Goal: Use online tool/utility: Utilize a website feature to perform a specific function

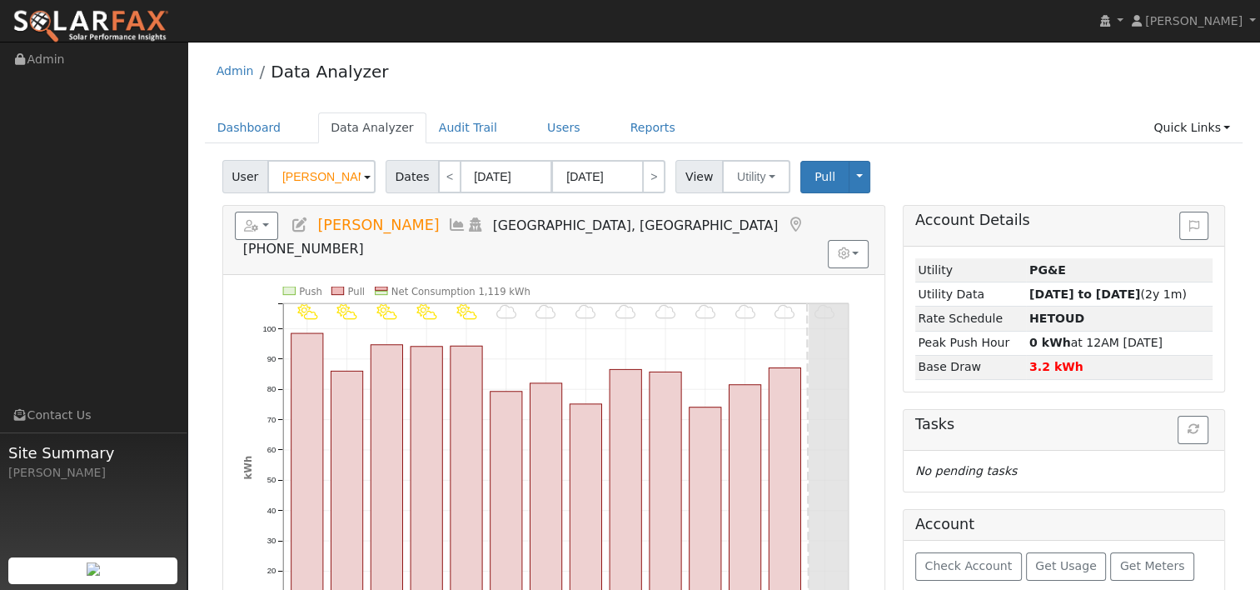
drag, startPoint x: 359, startPoint y: 177, endPoint x: 275, endPoint y: 175, distance: 84.1
click at [275, 175] on input "Crystal LaCroix" at bounding box center [321, 176] width 108 height 33
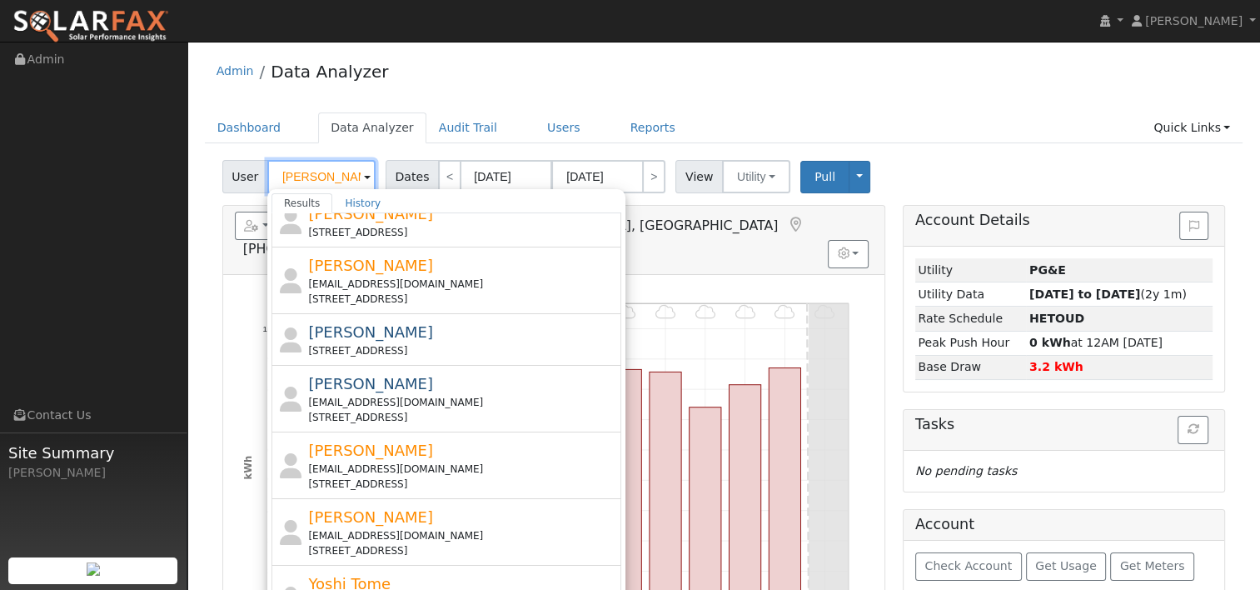
scroll to position [500, 0]
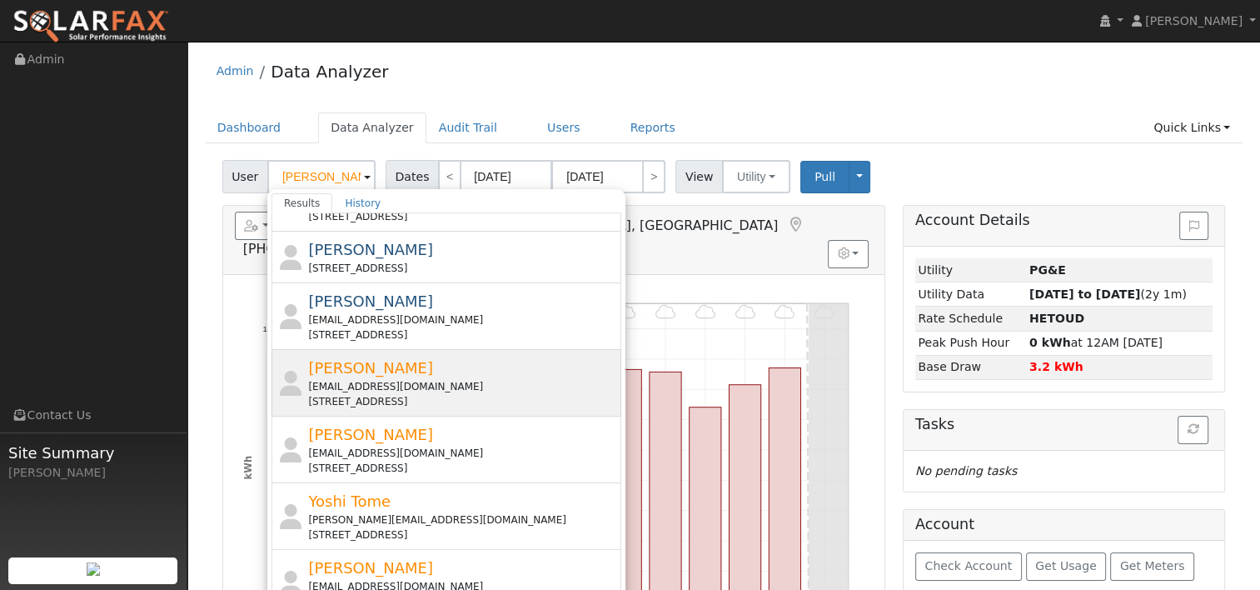
click at [359, 379] on div "tn45269@yahoo.com" at bounding box center [462, 386] width 309 height 15
type input "Tom Nakahara"
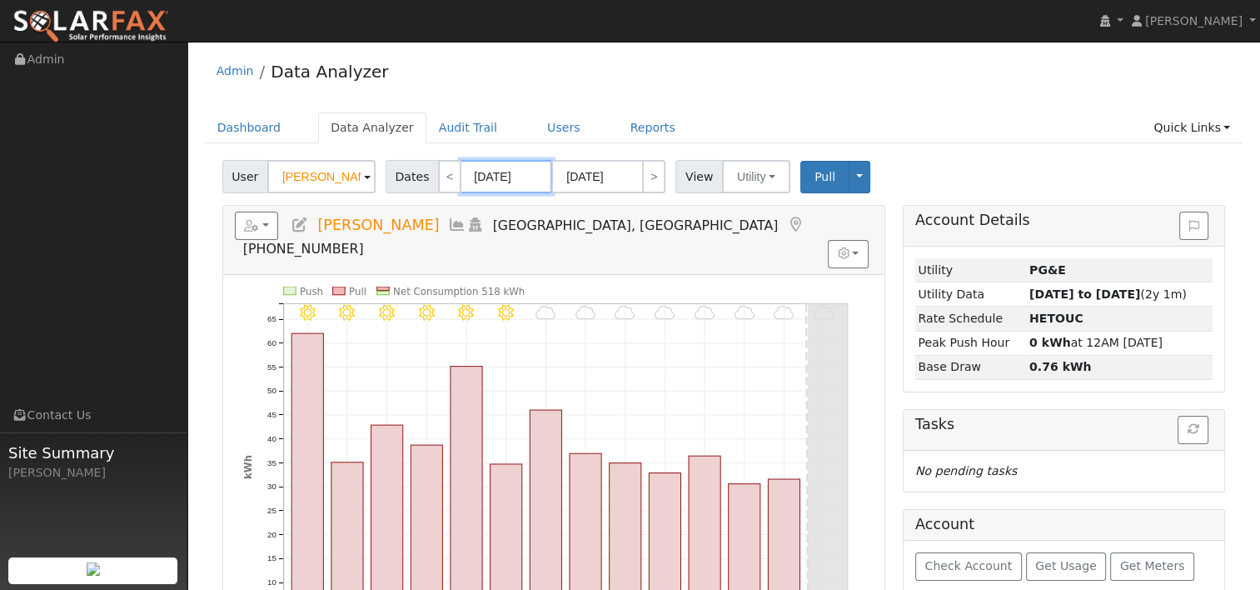
click at [494, 184] on input "09/23/2025" at bounding box center [507, 176] width 92 height 33
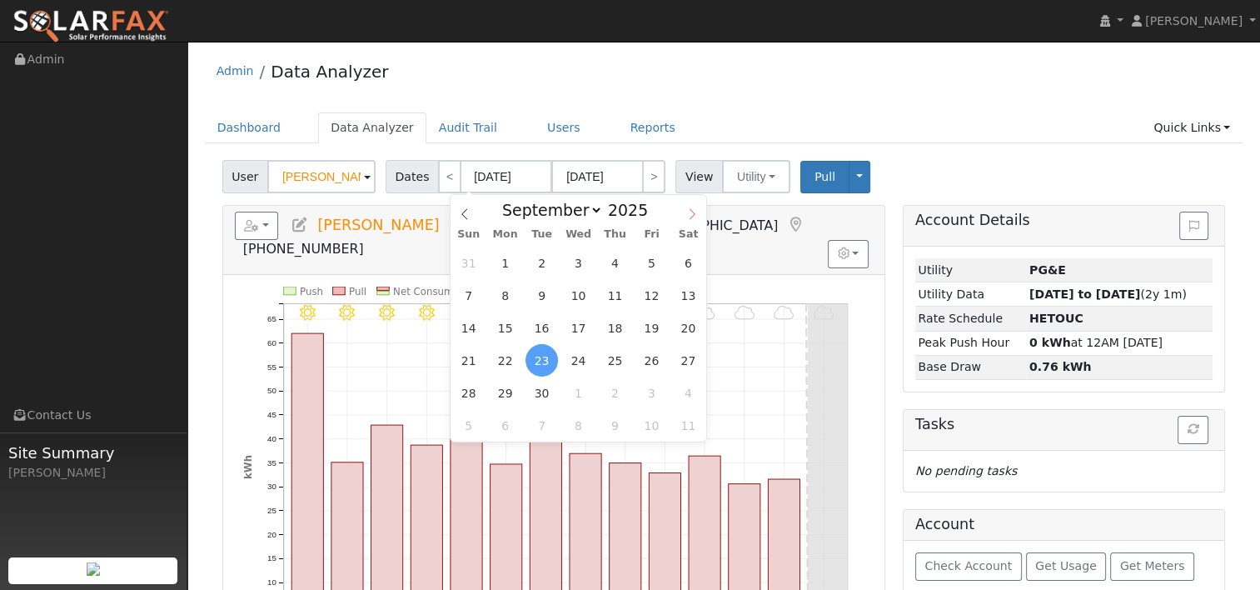
click at [693, 212] on icon at bounding box center [692, 214] width 12 height 12
select select "9"
click at [651, 216] on span at bounding box center [657, 214] width 12 height 9
type input "2024"
click at [462, 292] on span "6" at bounding box center [468, 295] width 32 height 32
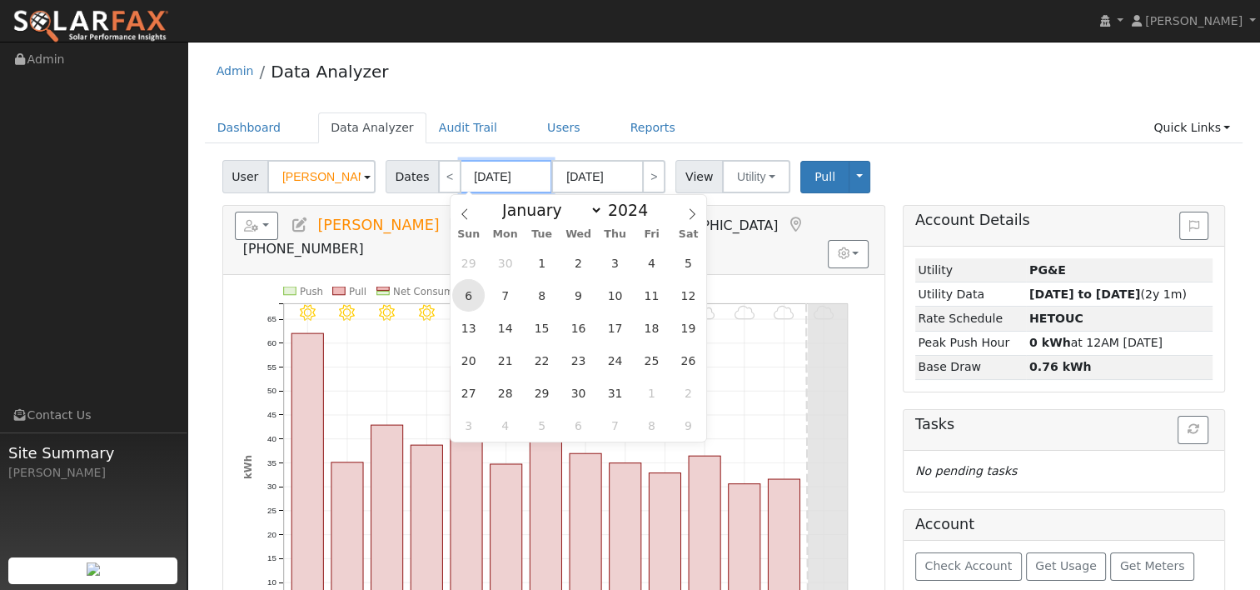
type input "10/06/2024"
type input "10/19/2024"
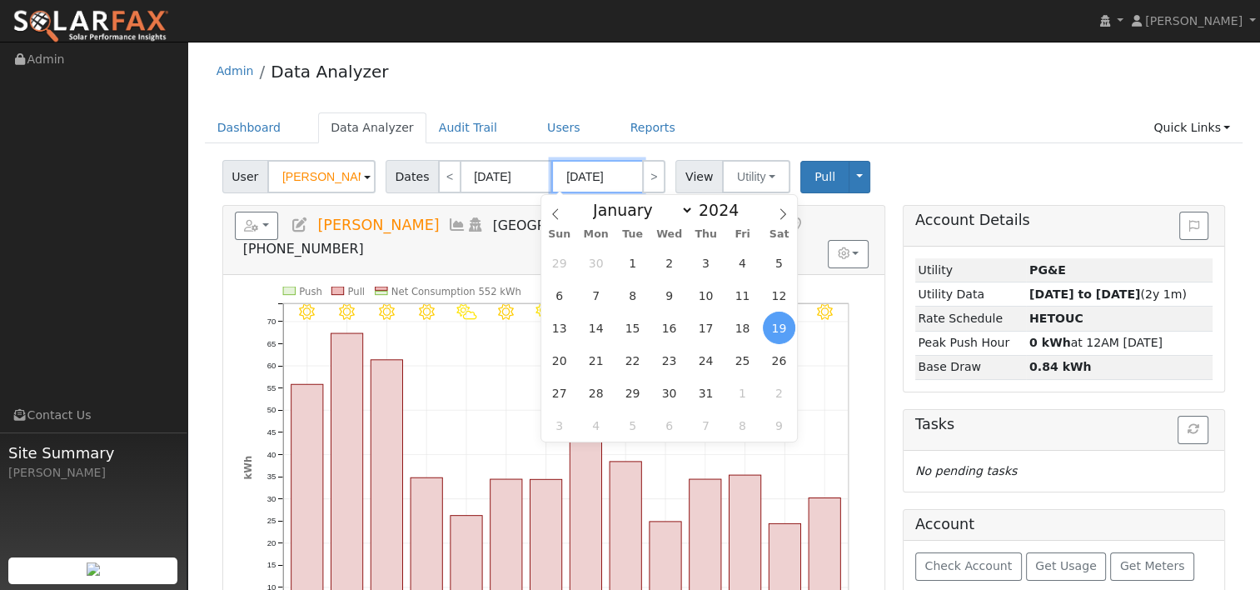
click at [593, 183] on input "10/19/2024" at bounding box center [597, 176] width 92 height 33
click at [742, 207] on span at bounding box center [748, 205] width 12 height 9
type input "2025"
click at [563, 294] on span "5" at bounding box center [559, 295] width 32 height 32
type input "10/05/2025"
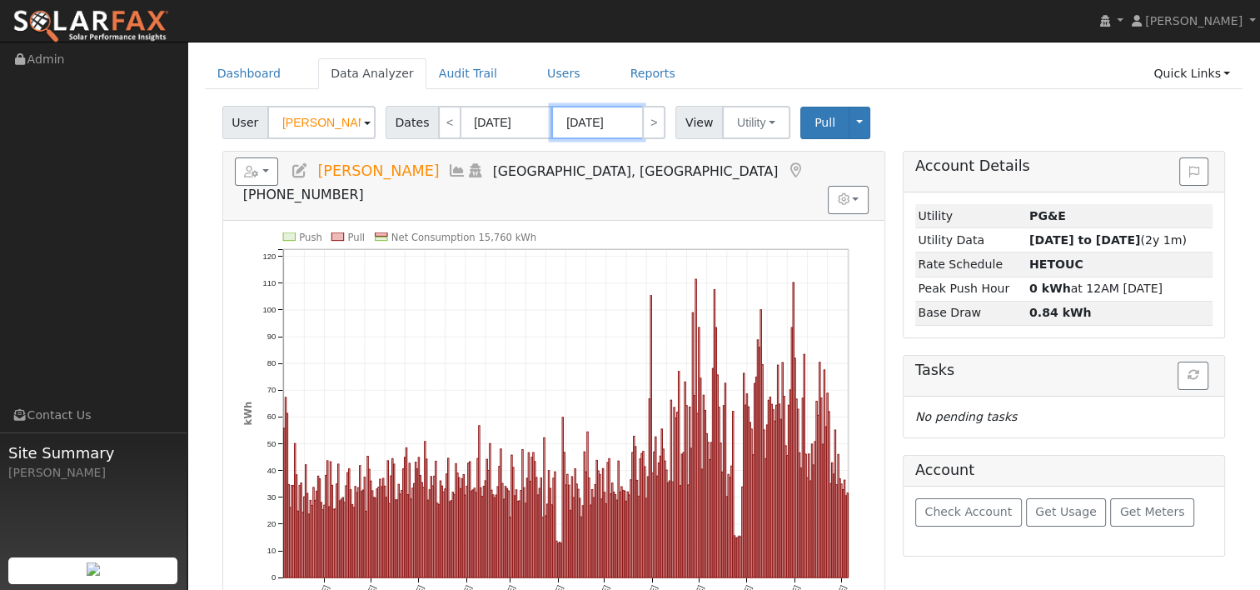
scroll to position [83, 0]
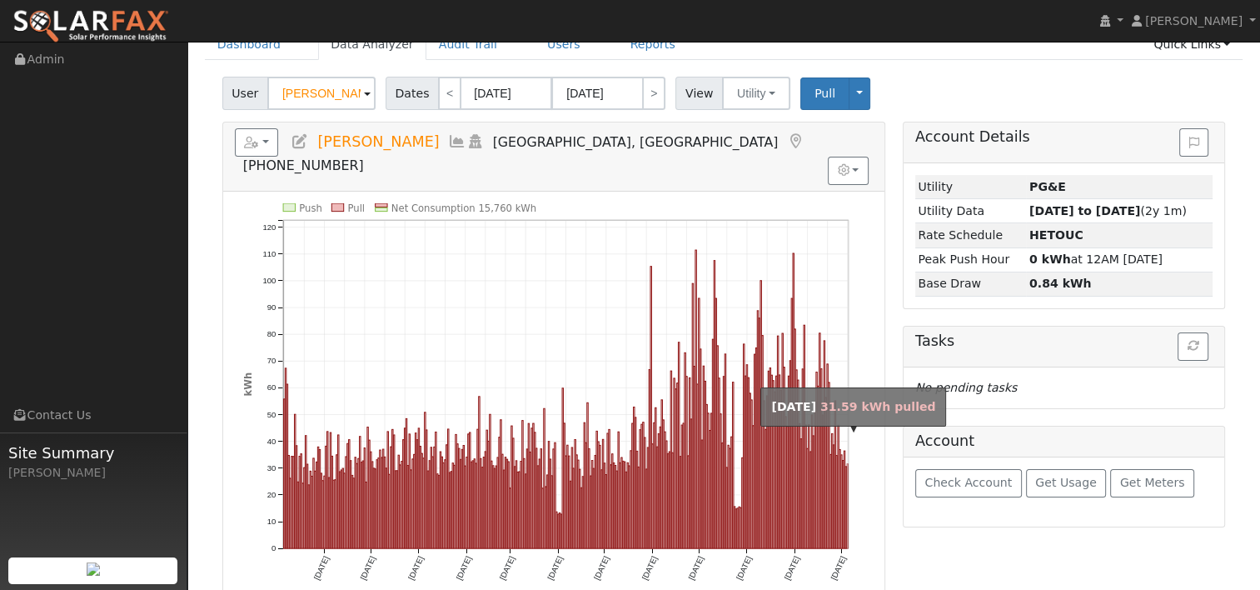
click at [847, 472] on rect "onclick=""" at bounding box center [847, 505] width 1 height 84
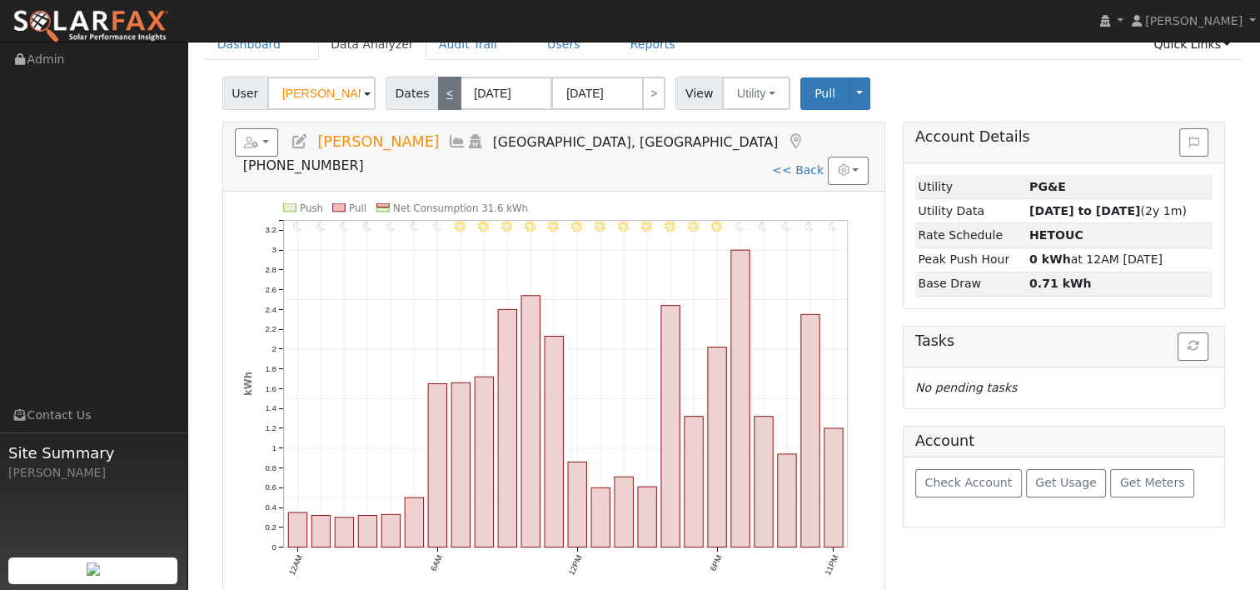
click at [438, 102] on link "<" at bounding box center [449, 93] width 23 height 33
type input "10/04/2025"
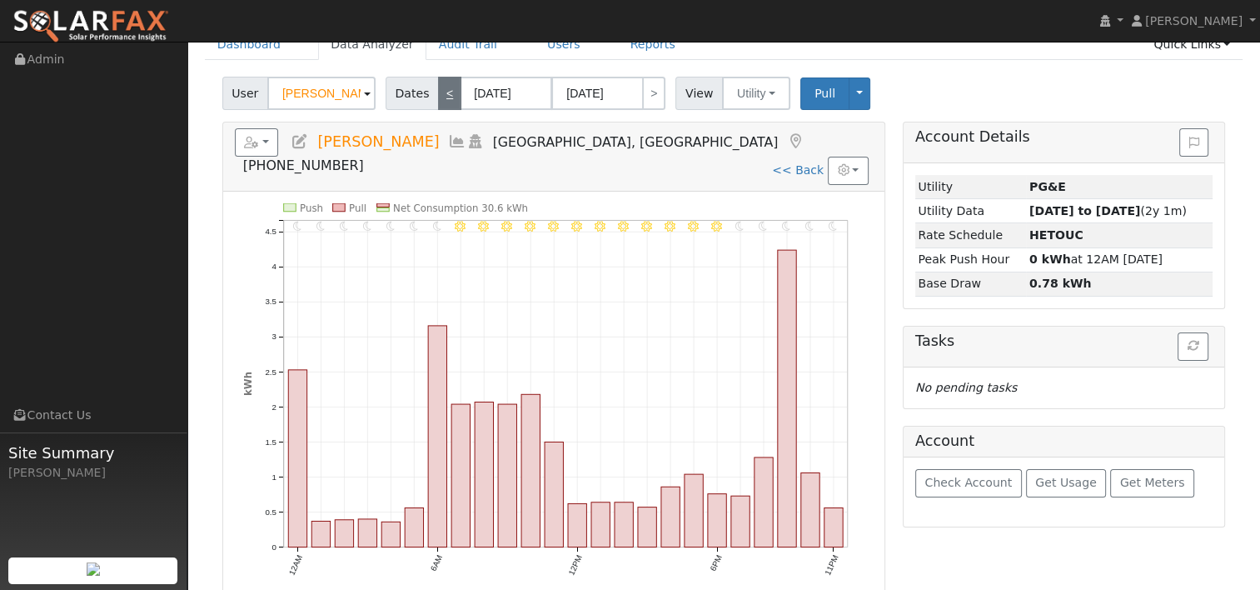
click at [438, 92] on link "<" at bounding box center [449, 93] width 23 height 33
type input "10/03/2025"
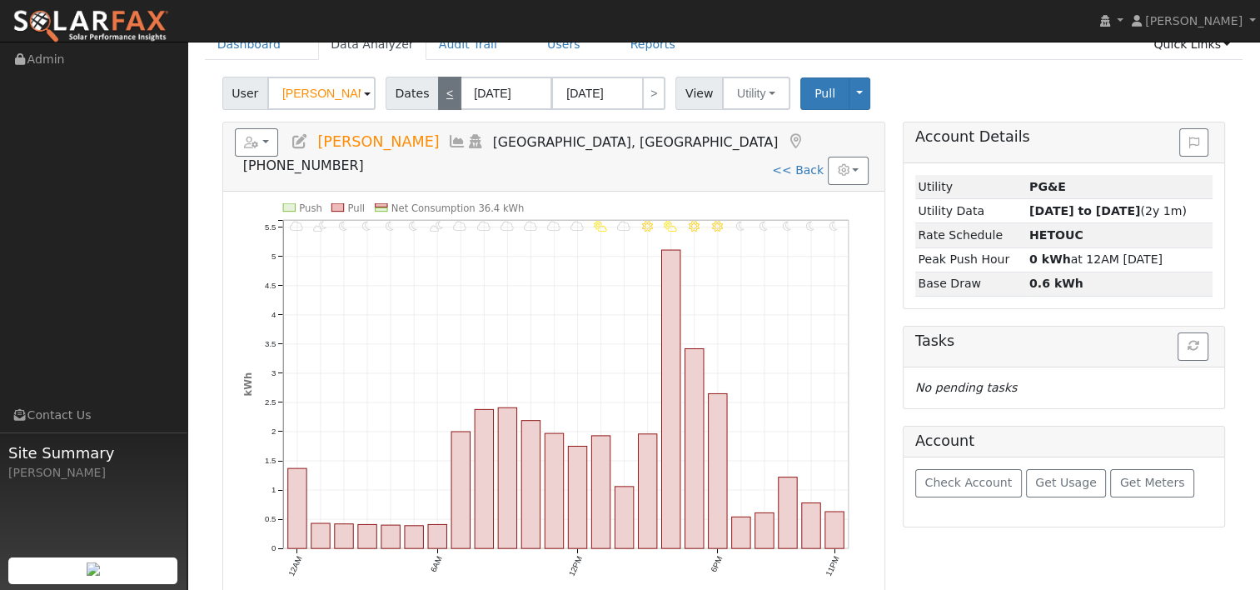
click at [441, 97] on link "<" at bounding box center [449, 93] width 23 height 33
type input "10/02/2025"
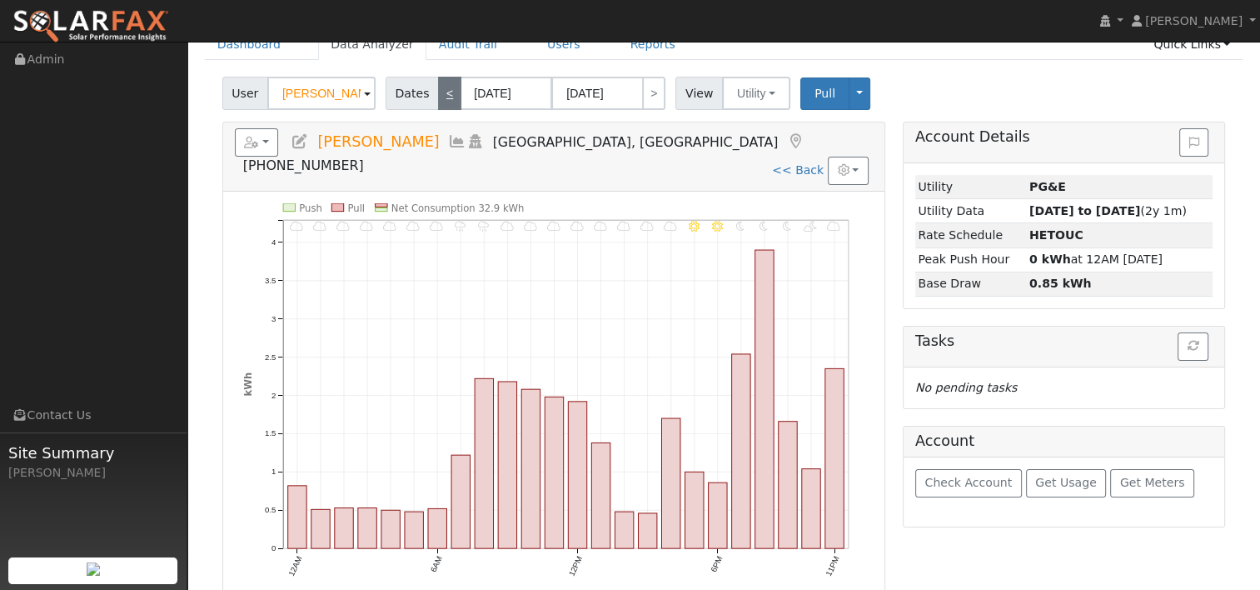
click at [449, 91] on link "<" at bounding box center [449, 93] width 23 height 33
type input "10/01/2025"
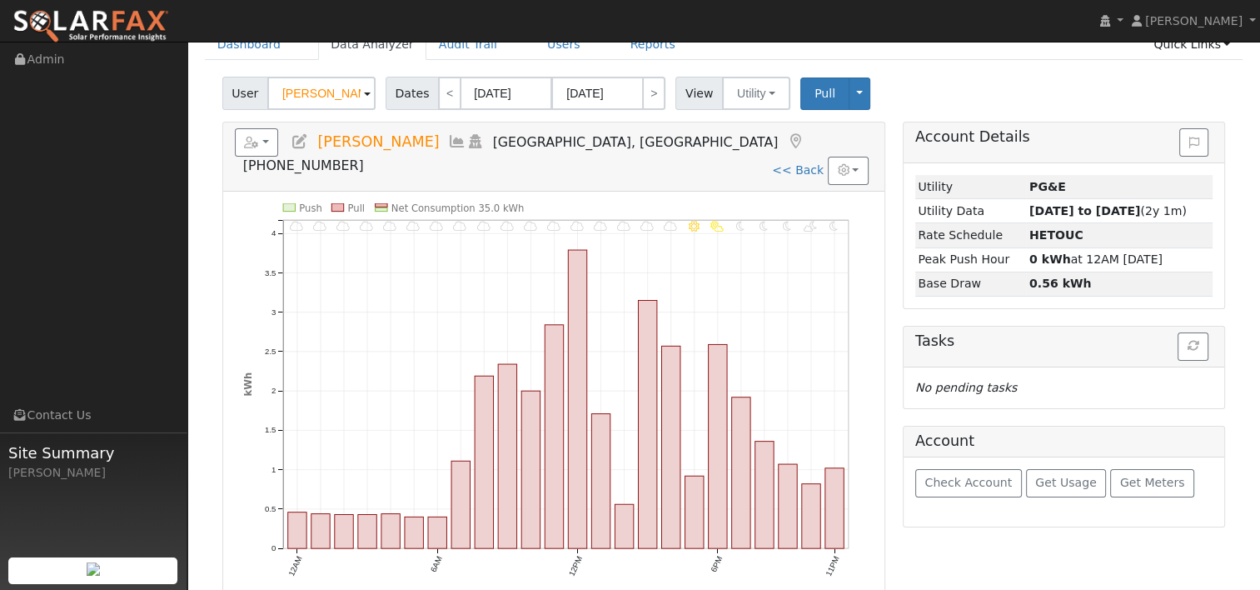
click at [786, 163] on link "<< Back" at bounding box center [798, 169] width 52 height 13
type input "10/06/2024"
type input "10/05/2025"
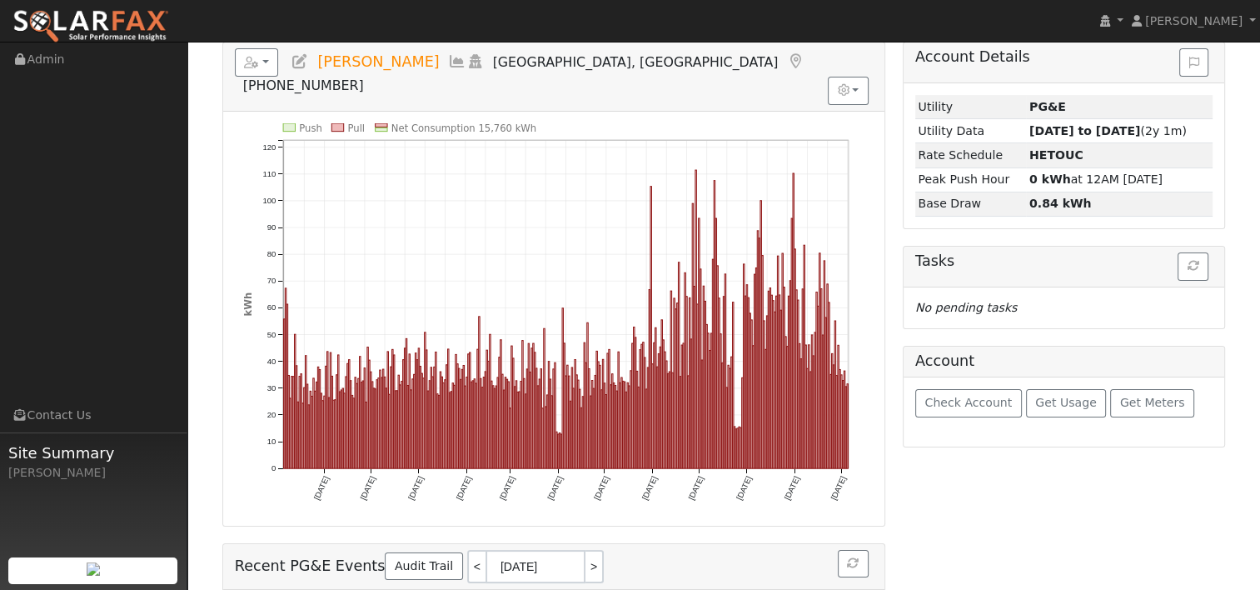
scroll to position [167, 0]
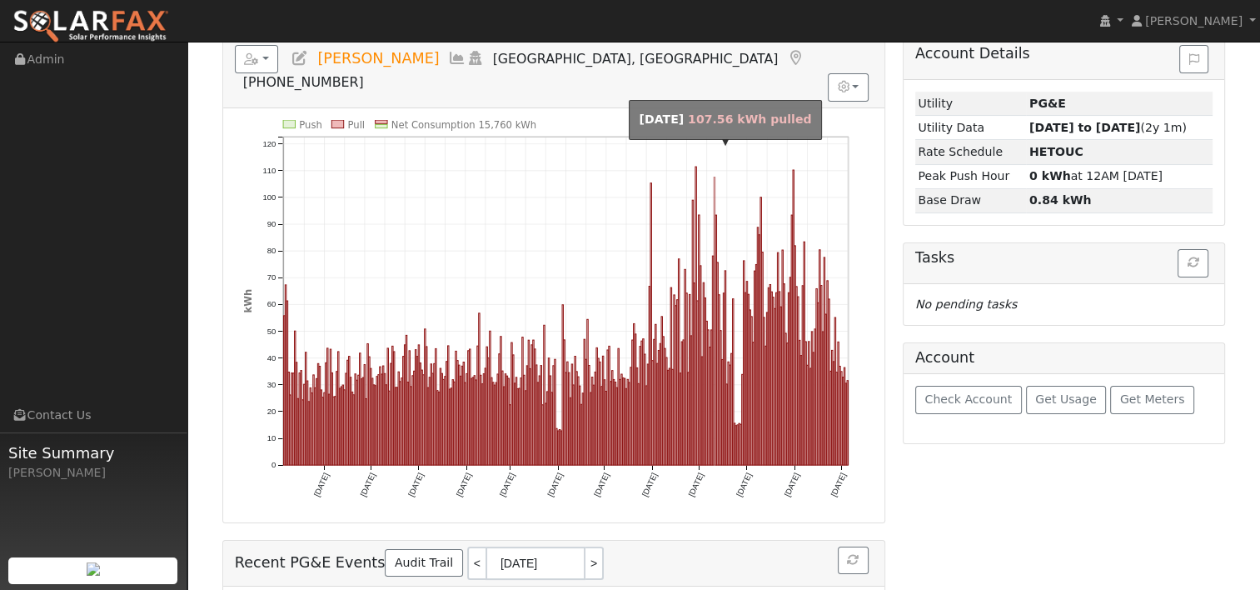
click at [715, 182] on rect "onclick=""" at bounding box center [714, 320] width 1 height 287
type input "07/11/2025"
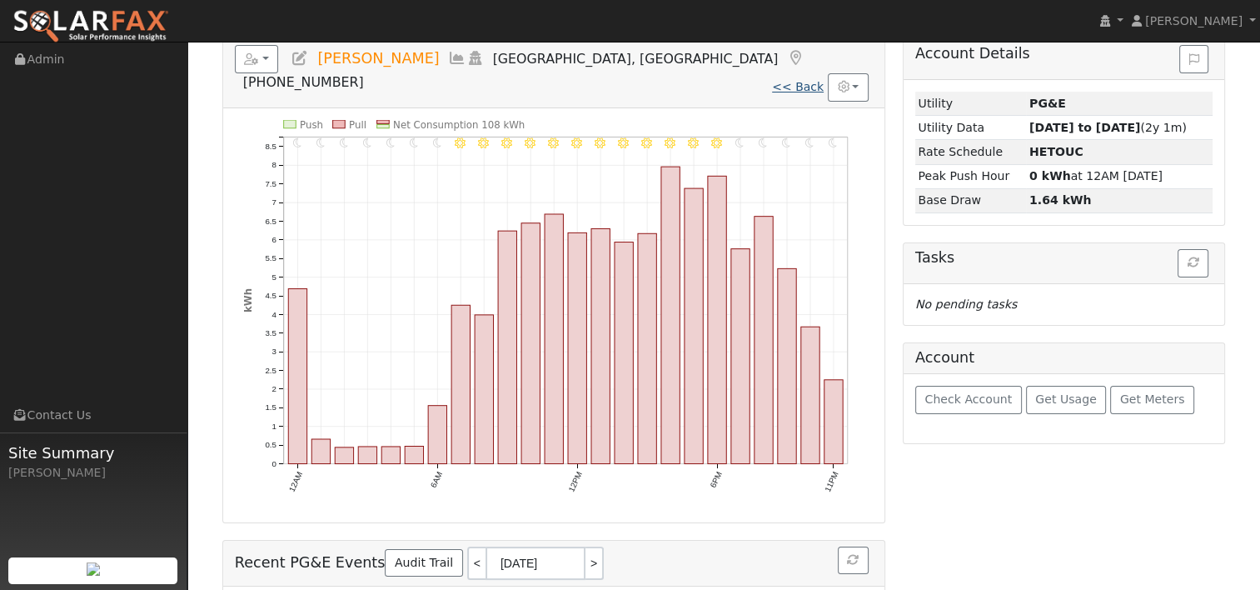
click at [796, 80] on link "<< Back" at bounding box center [798, 86] width 52 height 13
type input "10/06/2024"
type input "10/05/2025"
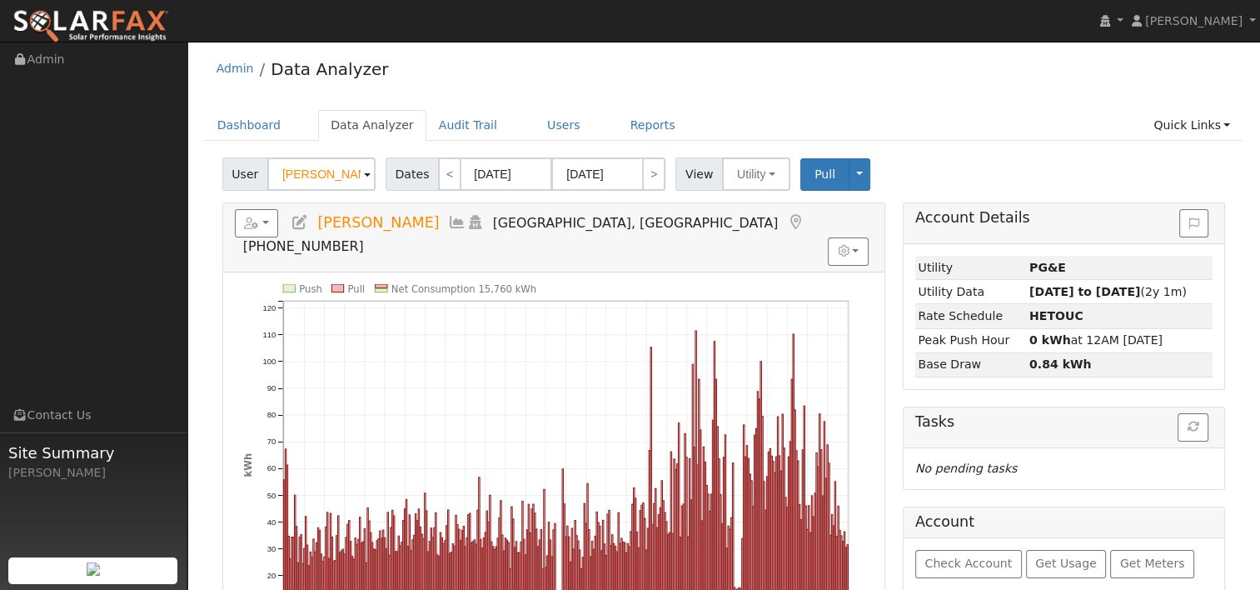
scroll to position [0, 0]
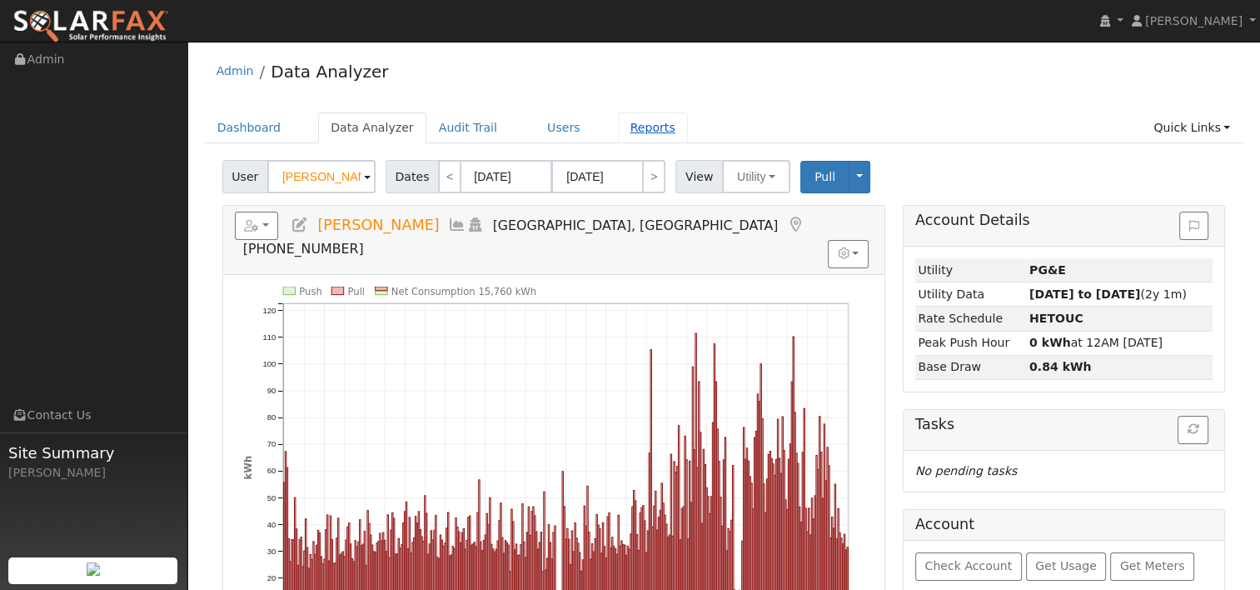
click at [618, 127] on link "Reports" at bounding box center [653, 127] width 70 height 31
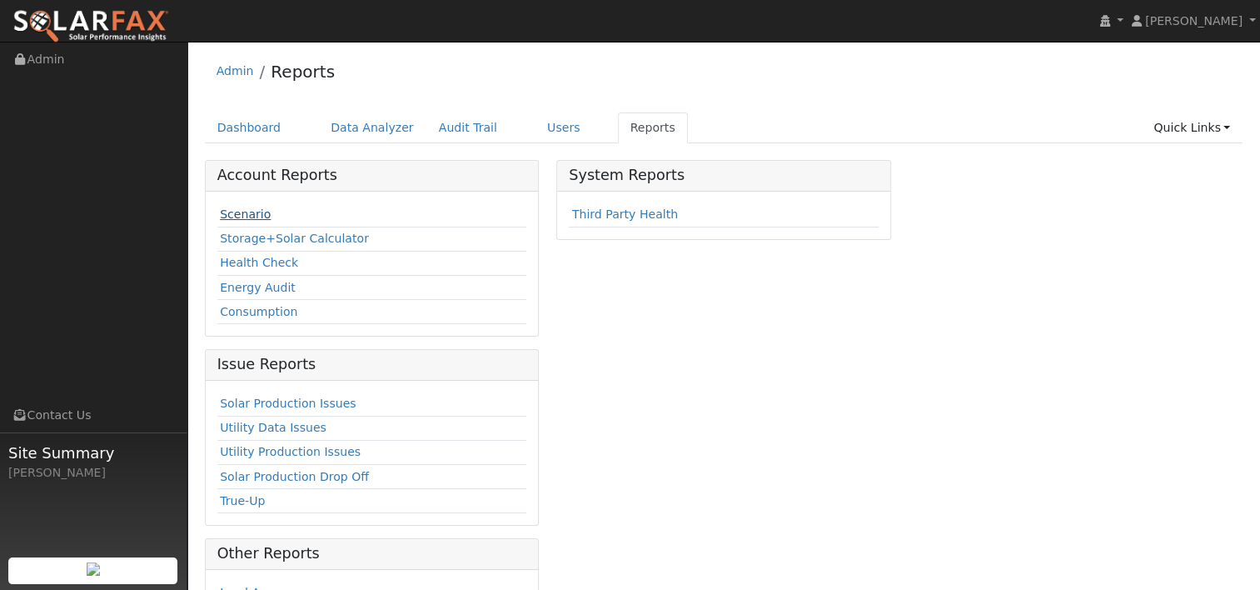
click at [243, 212] on link "Scenario" at bounding box center [245, 213] width 51 height 13
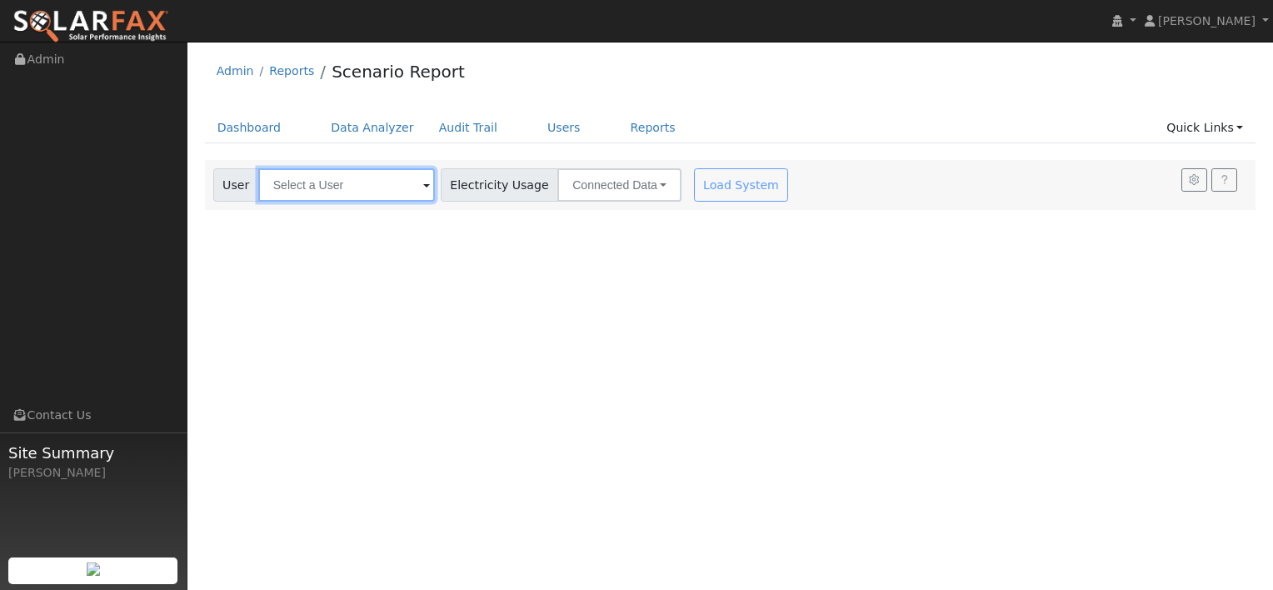
click at [356, 188] on input "text" at bounding box center [346, 184] width 177 height 33
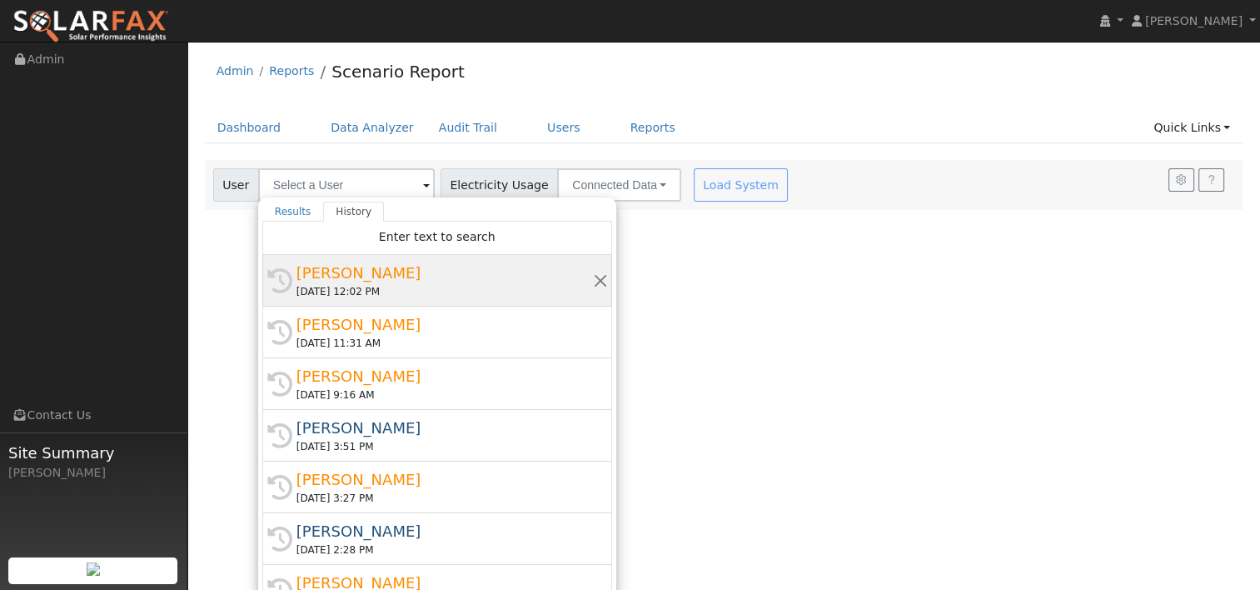
click at [349, 277] on div "Tom Nakahara" at bounding box center [444, 273] width 296 height 22
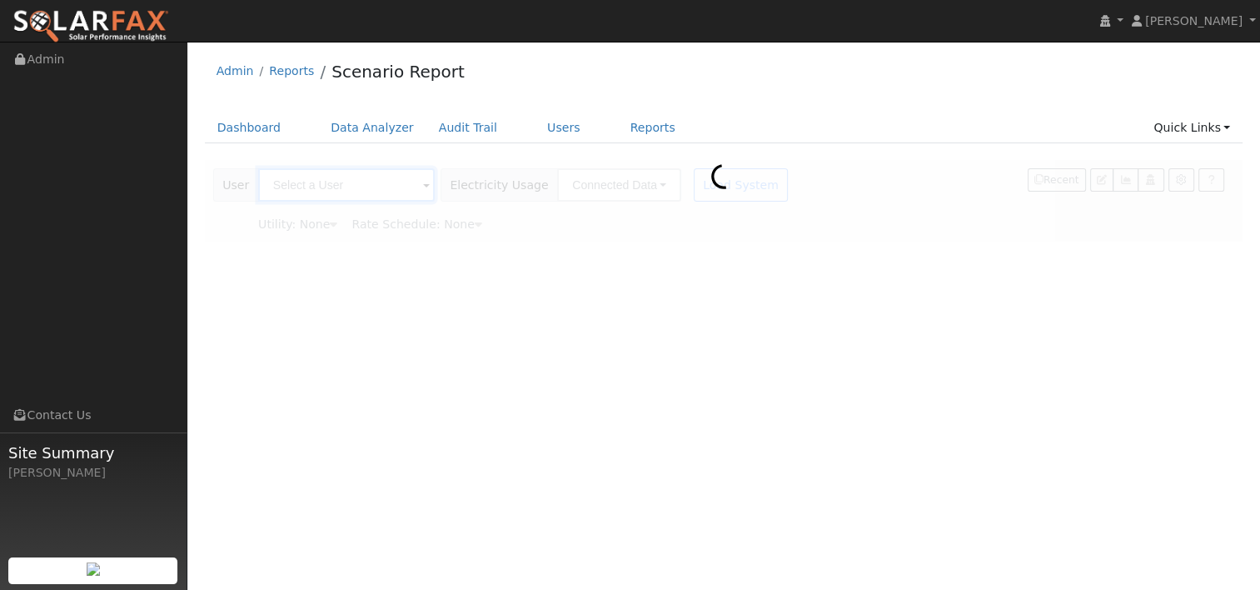
type input "Tom Nakahara"
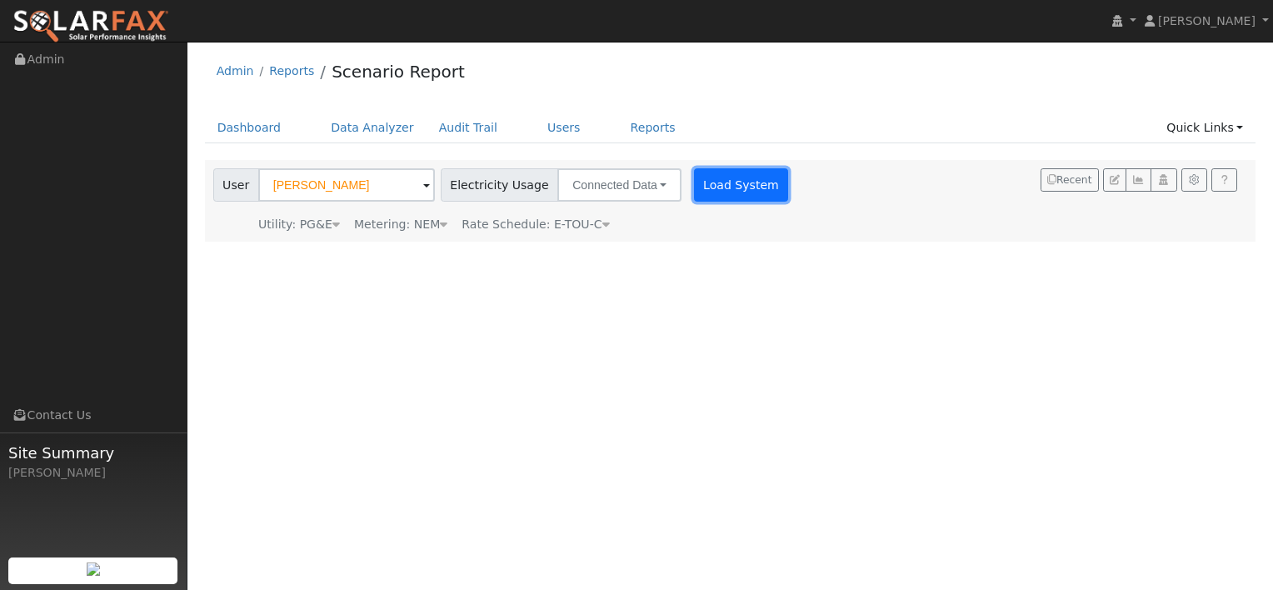
click at [700, 183] on button "Load System" at bounding box center [741, 184] width 95 height 33
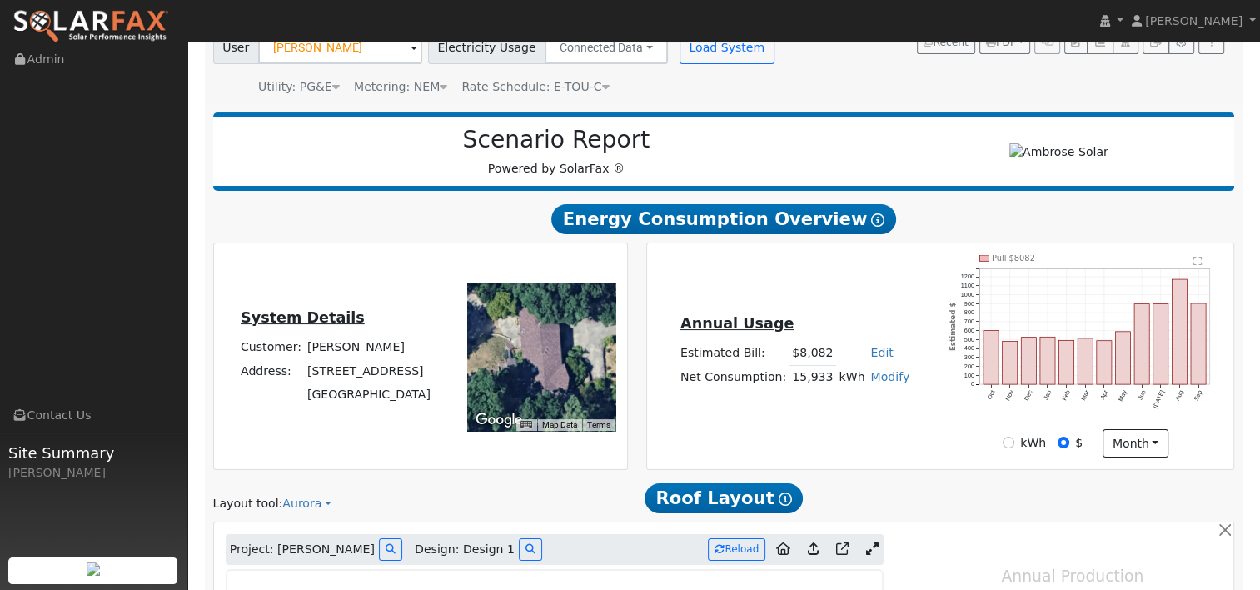
scroll to position [167, 0]
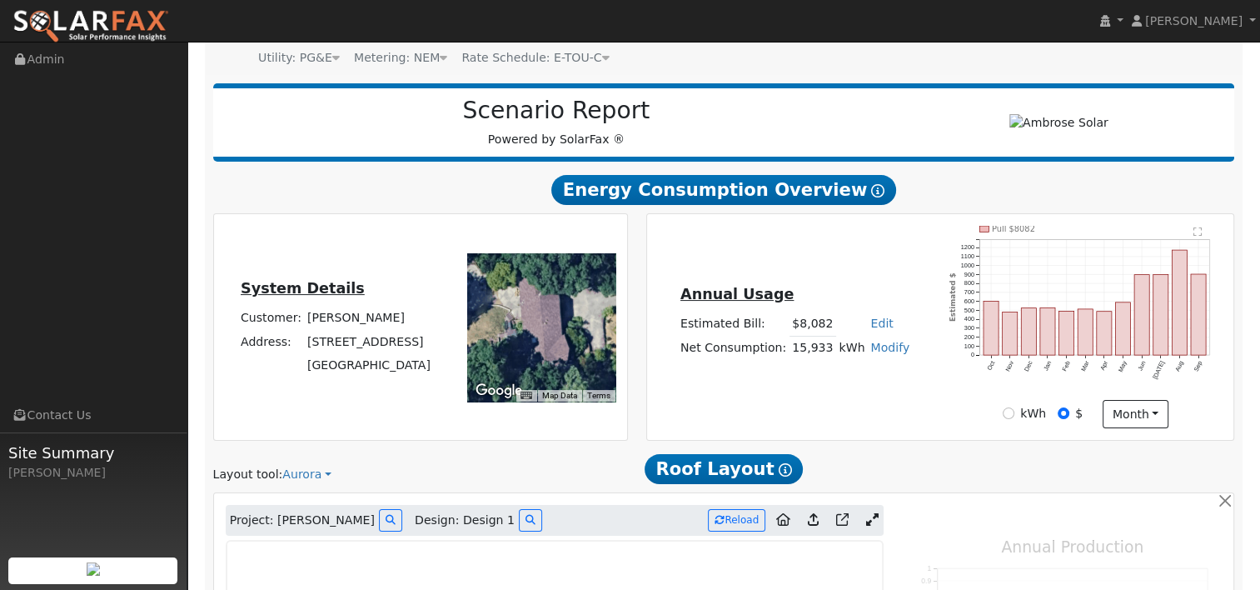
type input "17366"
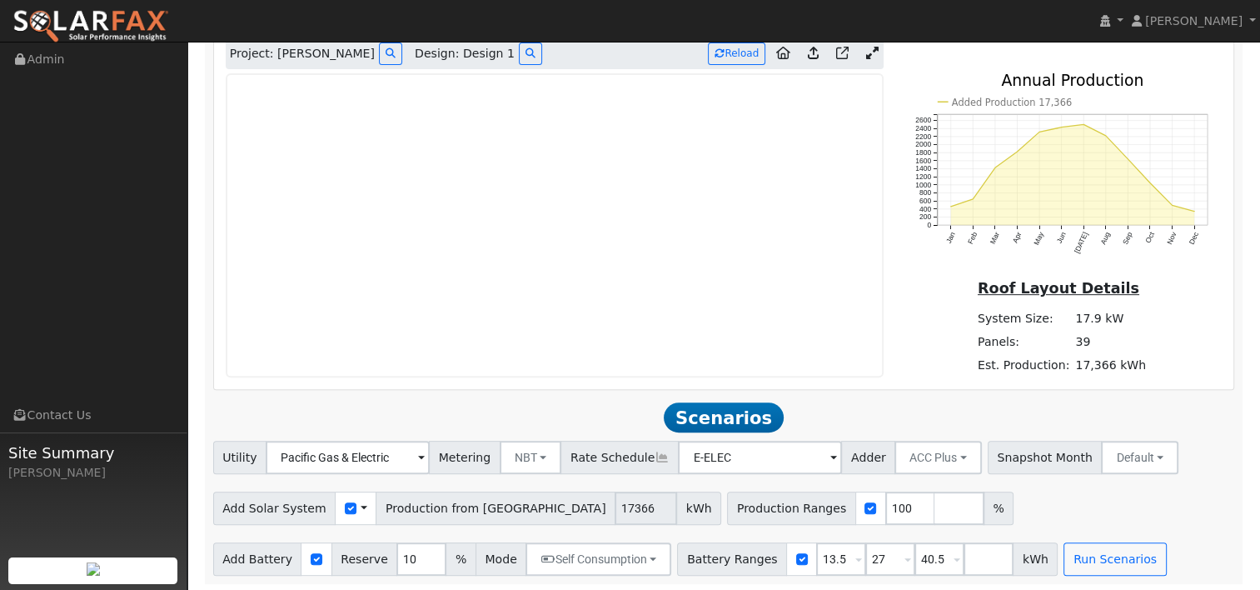
scroll to position [635, 0]
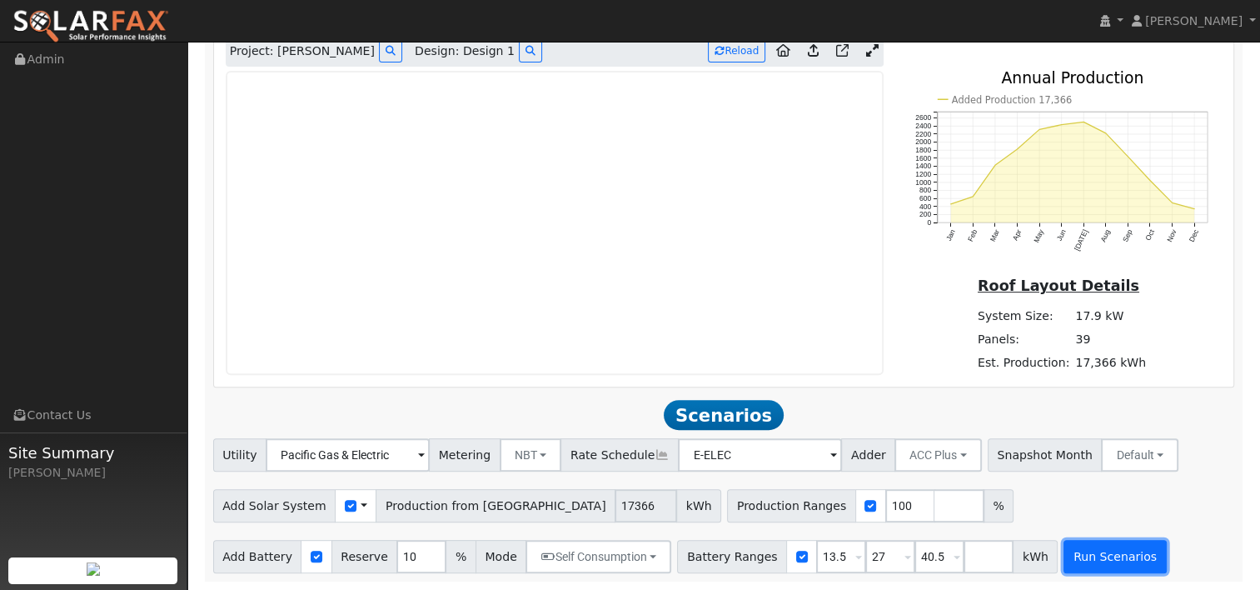
click at [1064, 556] on button "Run Scenarios" at bounding box center [1115, 556] width 102 height 33
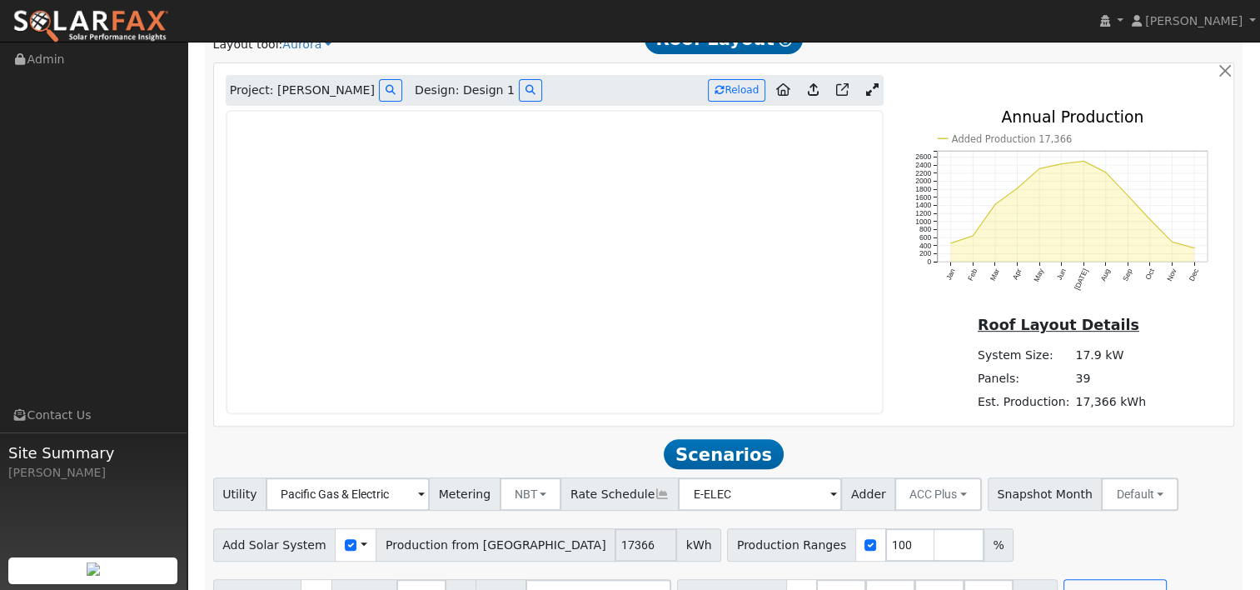
scroll to position [566, 0]
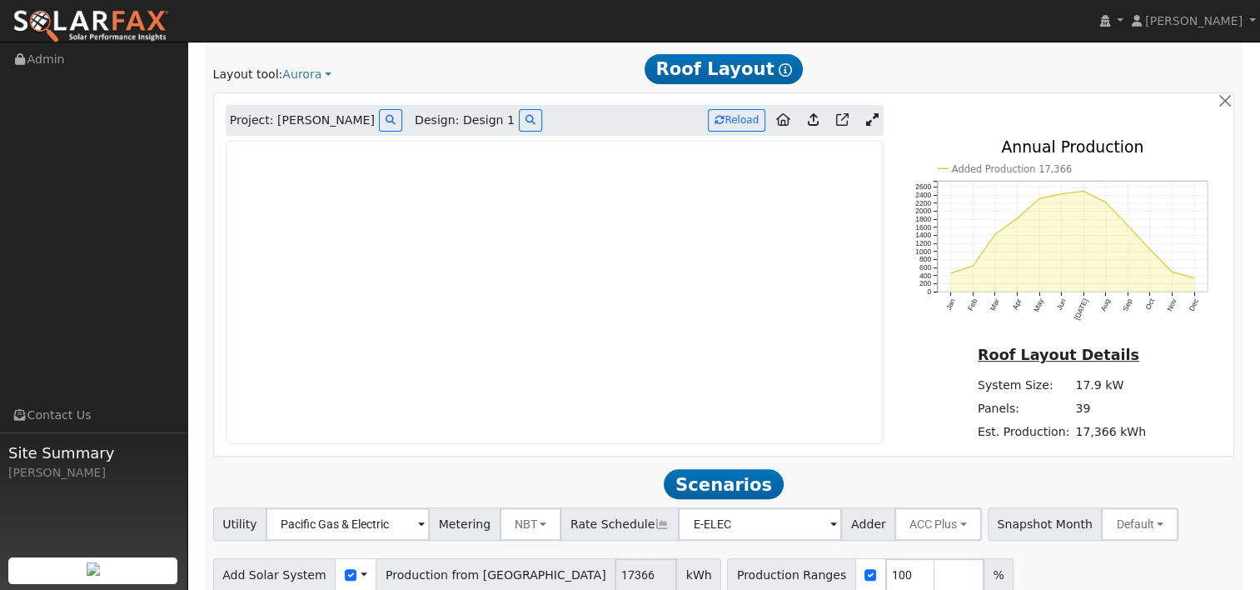
click at [874, 113] on icon at bounding box center [871, 119] width 12 height 12
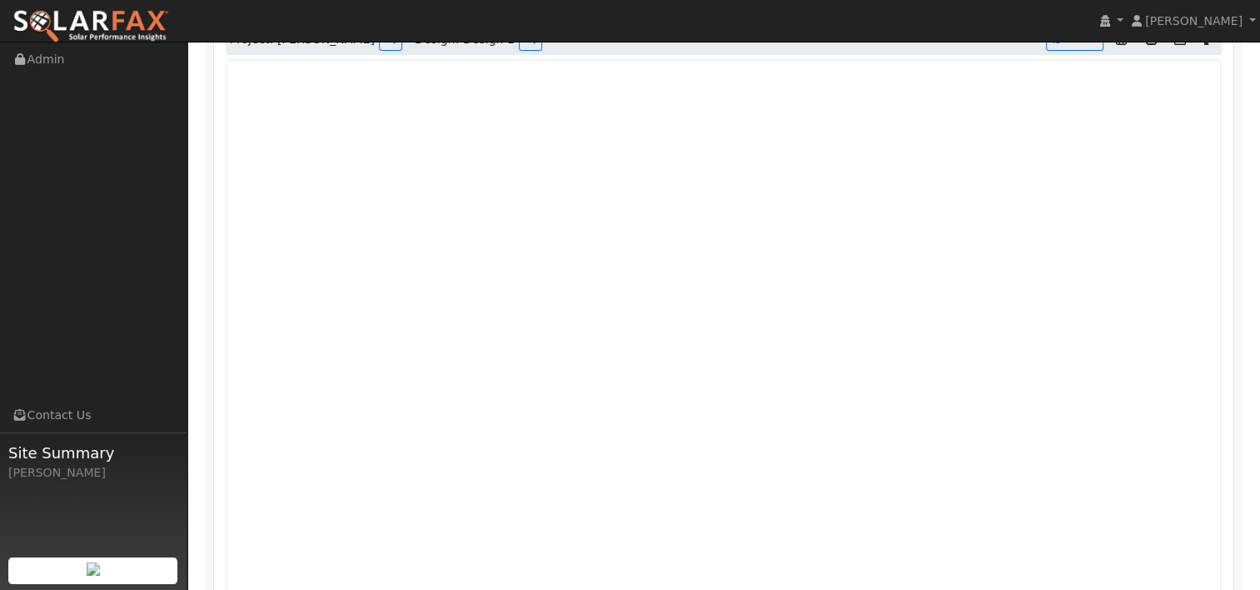
scroll to position [646, 0]
